Goal: Browse casually

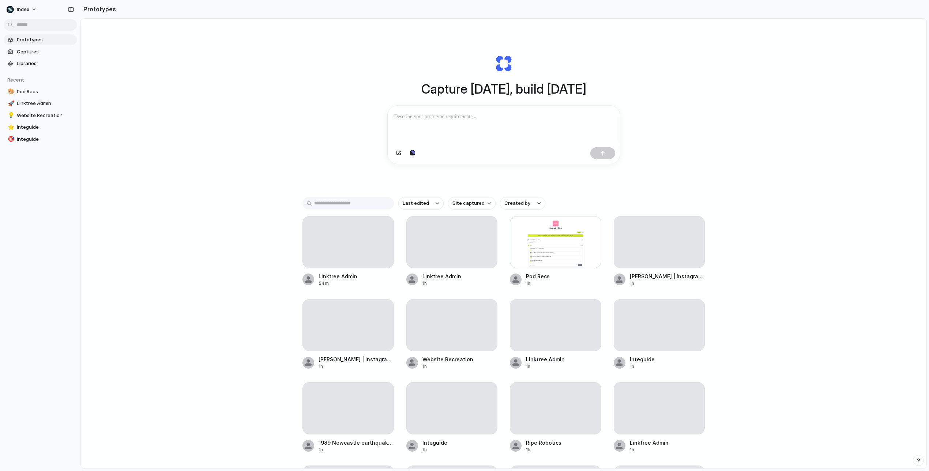
click at [669, 128] on div "Capture [DATE], build [DATE] Clone web app Clone screenshot Start from existing…" at bounding box center [504, 263] width 846 height 489
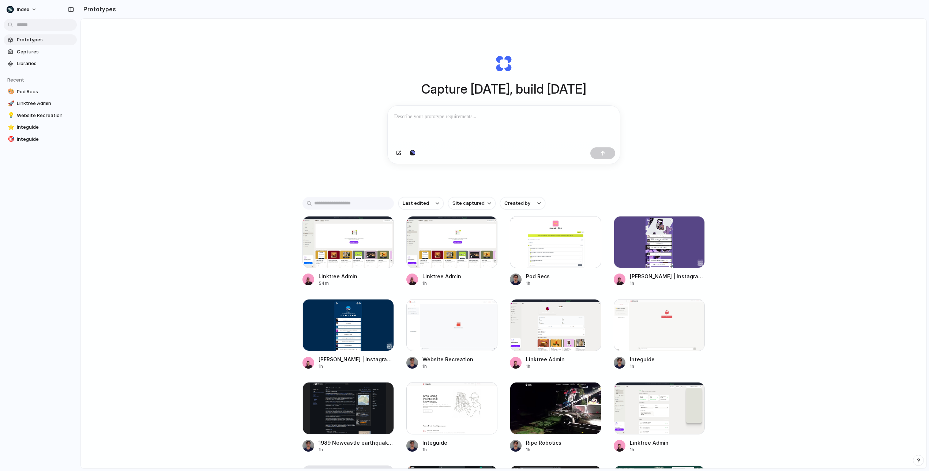
click at [651, 104] on div "Capture [DATE], build [DATE] Clone web app Clone screenshot Start from existing…" at bounding box center [504, 263] width 846 height 489
click at [700, 116] on div "Capture [DATE], build [DATE] Clone web app Clone screenshot Start from existing…" at bounding box center [504, 263] width 846 height 489
